Goal: Task Accomplishment & Management: Use online tool/utility

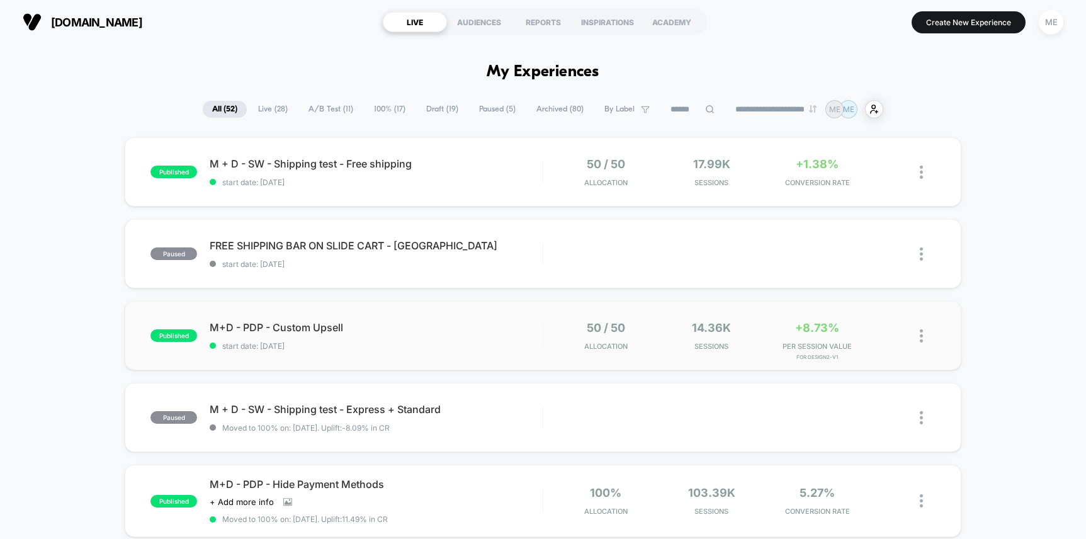
click at [446, 311] on div "published M+D - PDP - Custom Upsell start date: [DATE] 50 / 50 Allocation 14.36…" at bounding box center [543, 335] width 836 height 69
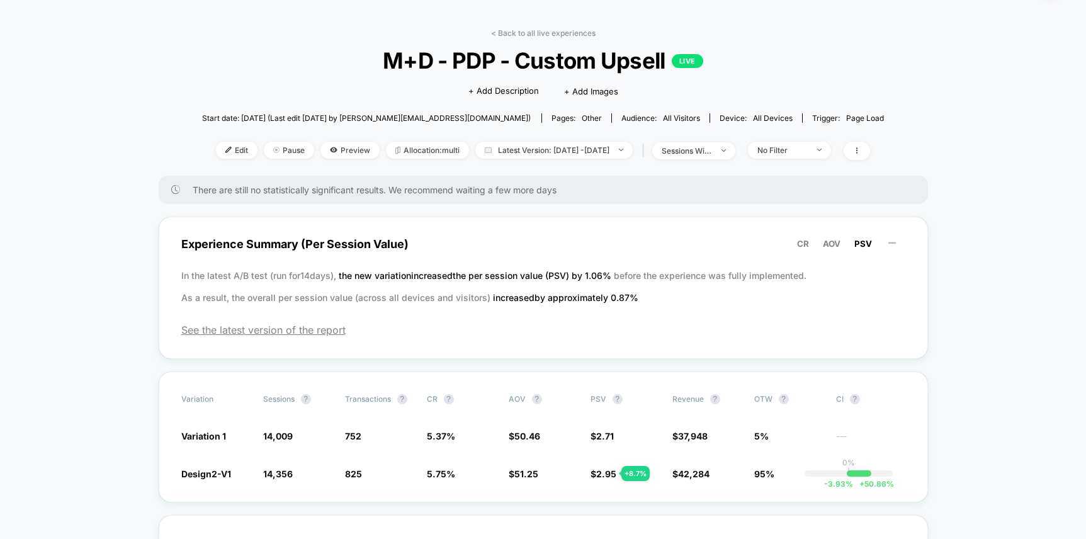
scroll to position [46, 0]
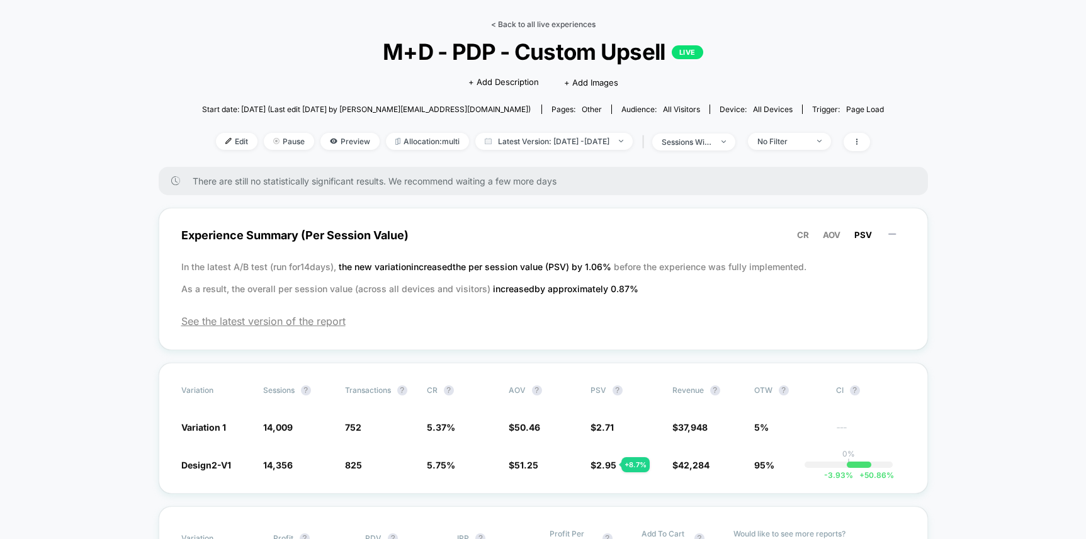
click at [497, 22] on link "< Back to all live experiences" at bounding box center [543, 24] width 105 height 9
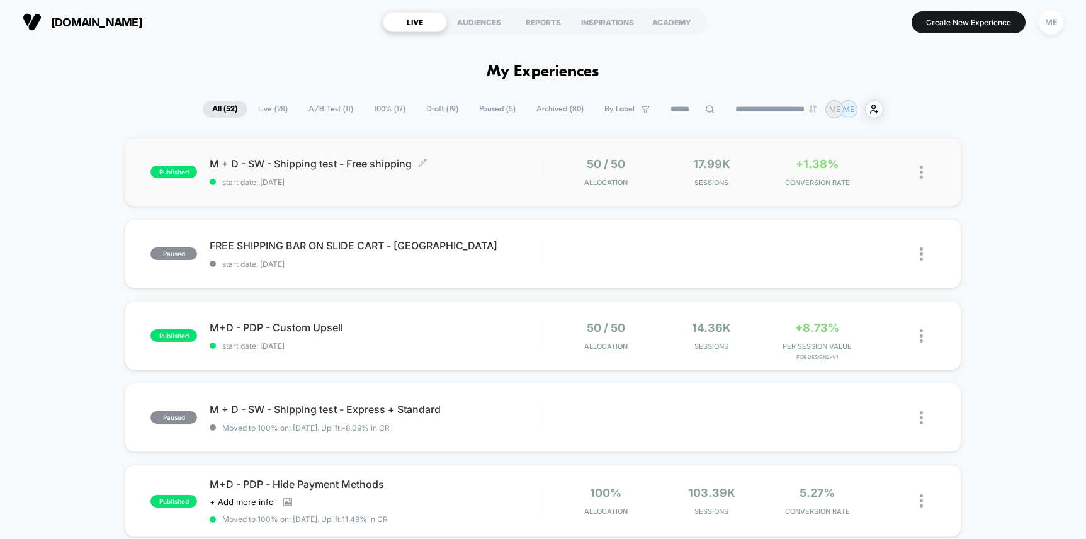
click at [457, 167] on span "M + D - SW - Shipping test - Free shipping Click to edit experience details" at bounding box center [376, 163] width 333 height 13
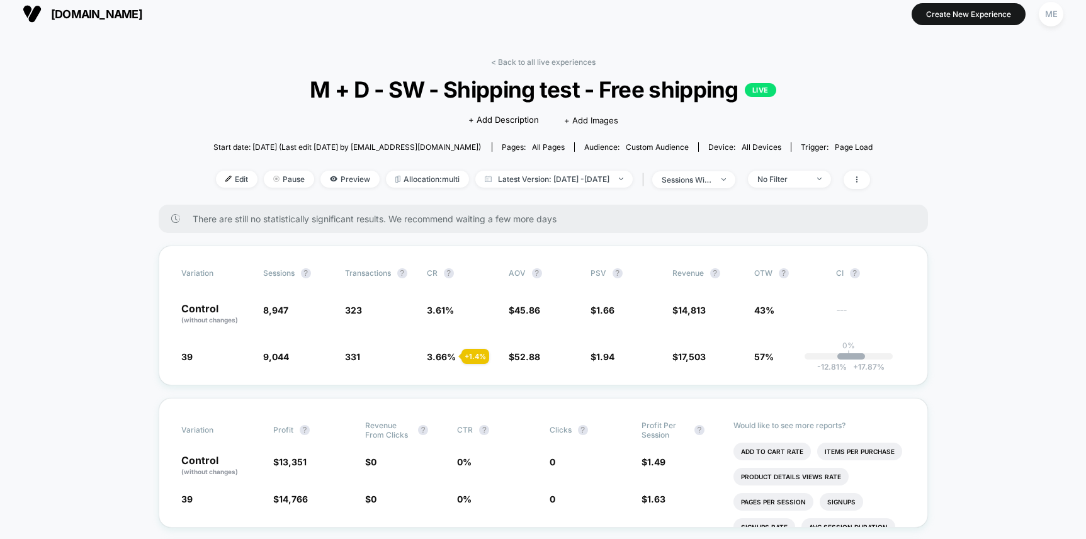
scroll to position [7, 0]
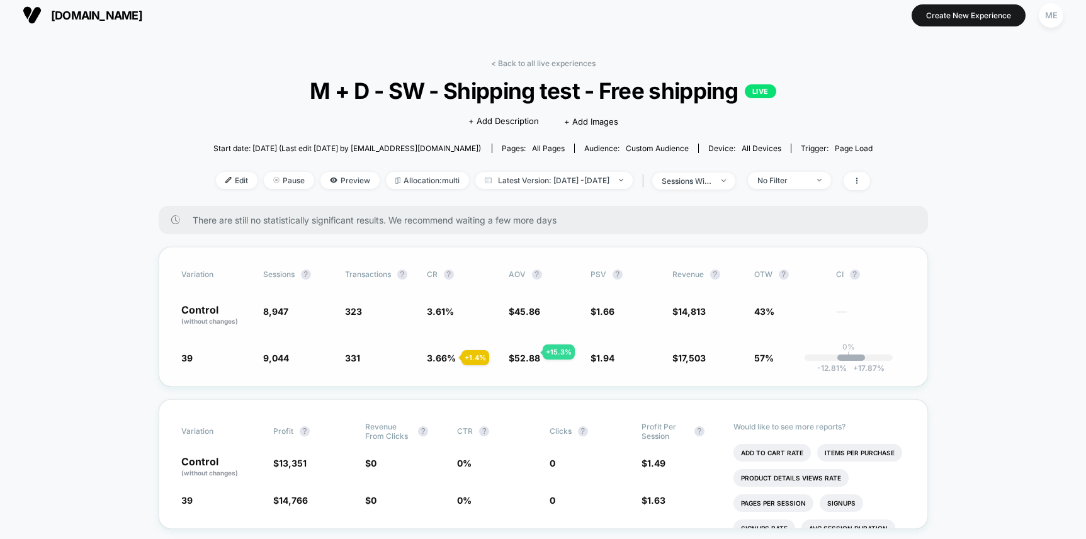
click at [527, 354] on span "52.88" at bounding box center [528, 358] width 26 height 11
